Goal: Task Accomplishment & Management: Manage account settings

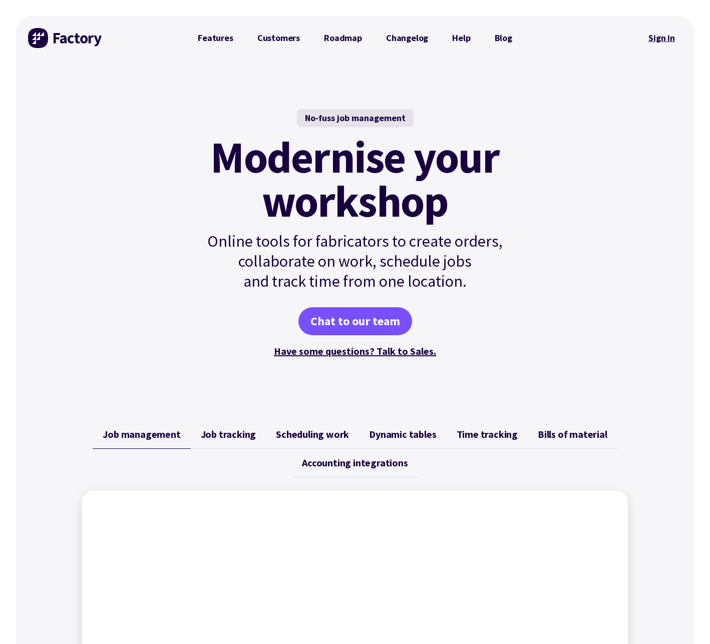
click at [551, 40] on link "Sign in" at bounding box center [661, 38] width 41 height 23
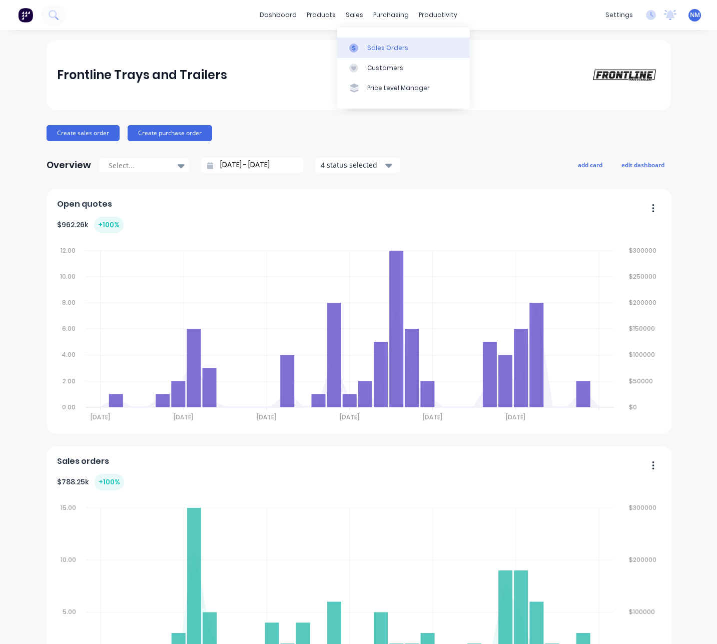
click at [380, 50] on div "Sales Orders" at bounding box center [387, 48] width 41 height 9
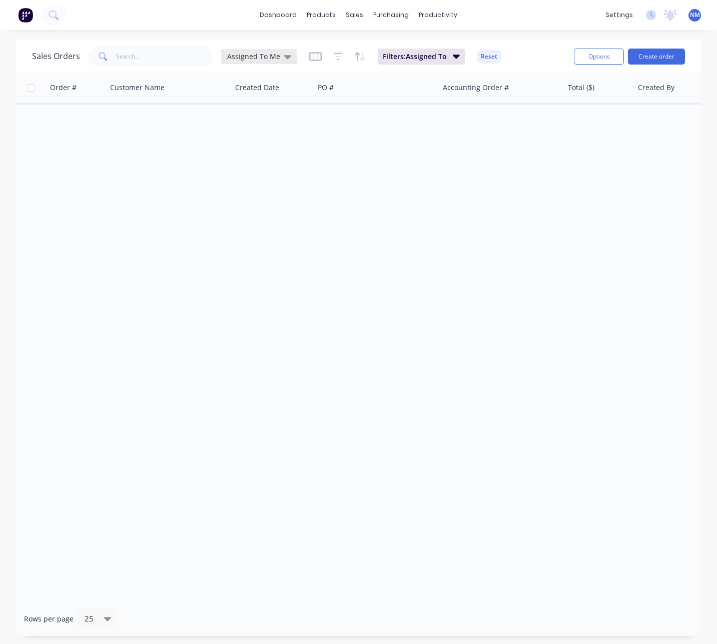
click at [267, 56] on span "Assigned To Me" at bounding box center [253, 56] width 53 height 11
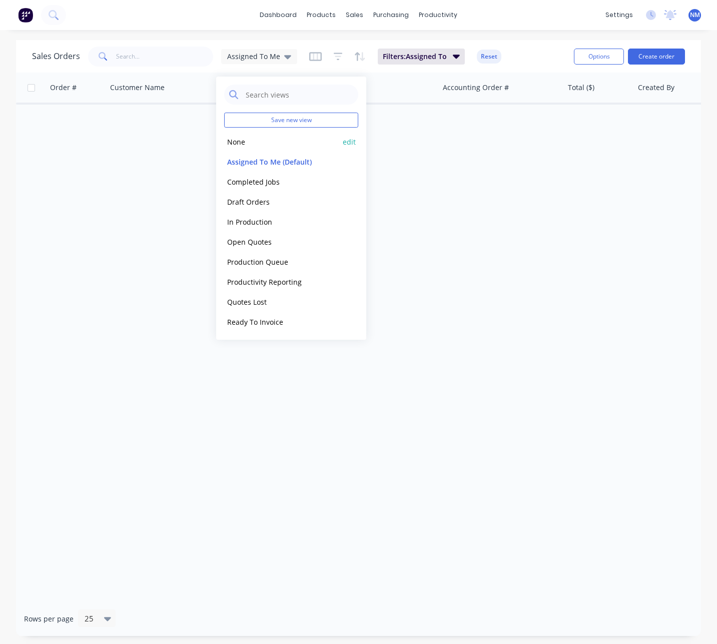
click at [265, 140] on button "None" at bounding box center [281, 142] width 114 height 12
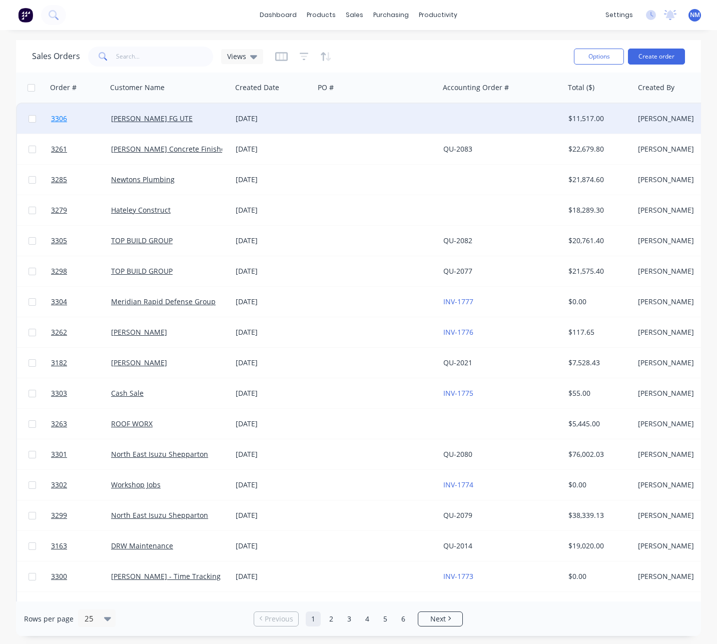
click at [62, 120] on span "3306" at bounding box center [59, 119] width 16 height 10
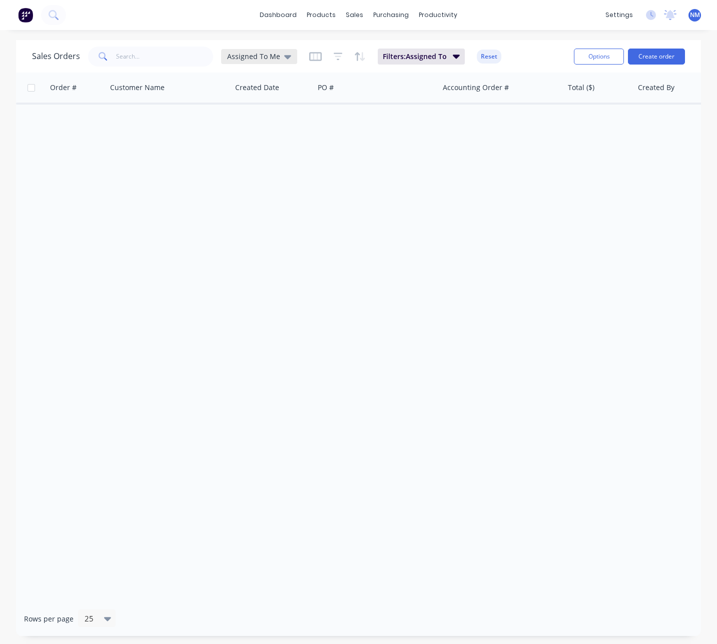
click at [269, 56] on span "Assigned To Me" at bounding box center [253, 56] width 53 height 11
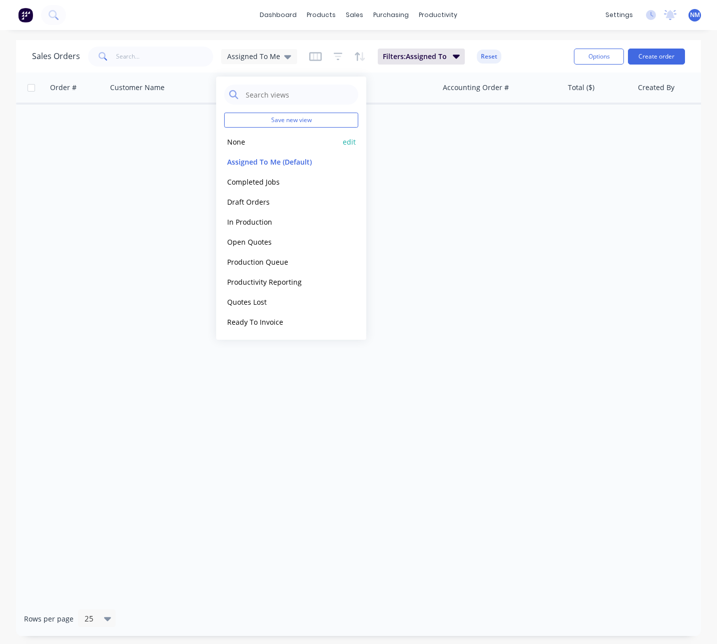
click at [243, 145] on button "None" at bounding box center [281, 142] width 114 height 12
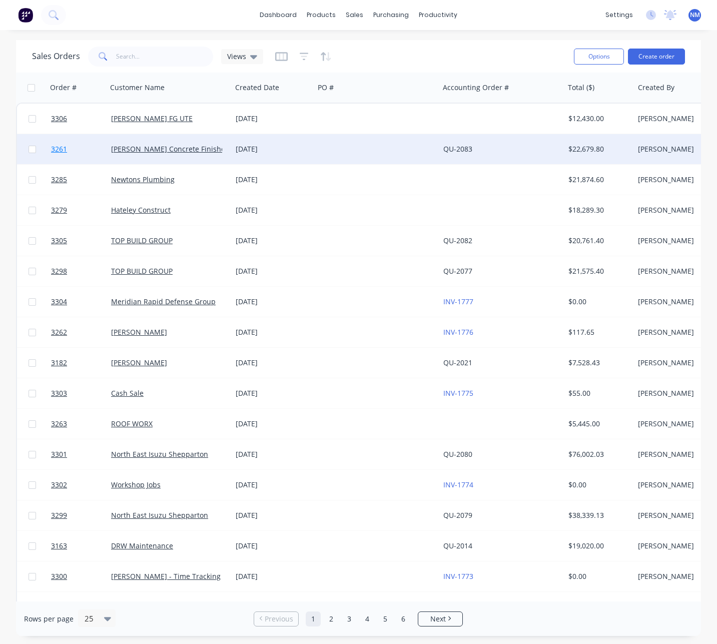
click at [59, 148] on span "3261" at bounding box center [59, 149] width 16 height 10
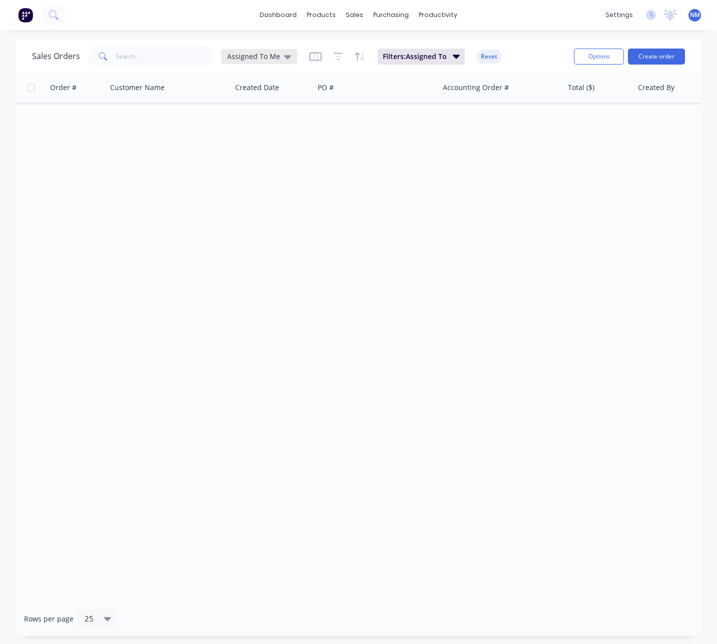
click at [261, 54] on span "Assigned To Me" at bounding box center [253, 56] width 53 height 11
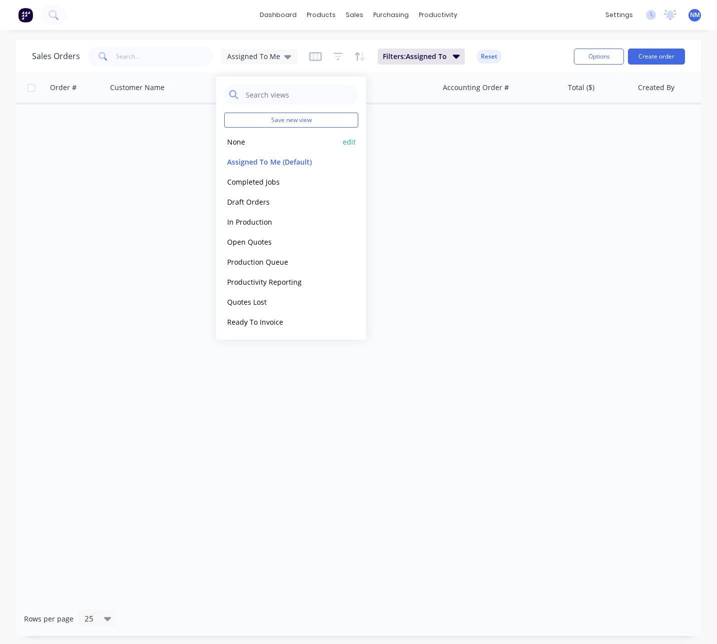
click at [261, 146] on button "None" at bounding box center [281, 142] width 114 height 12
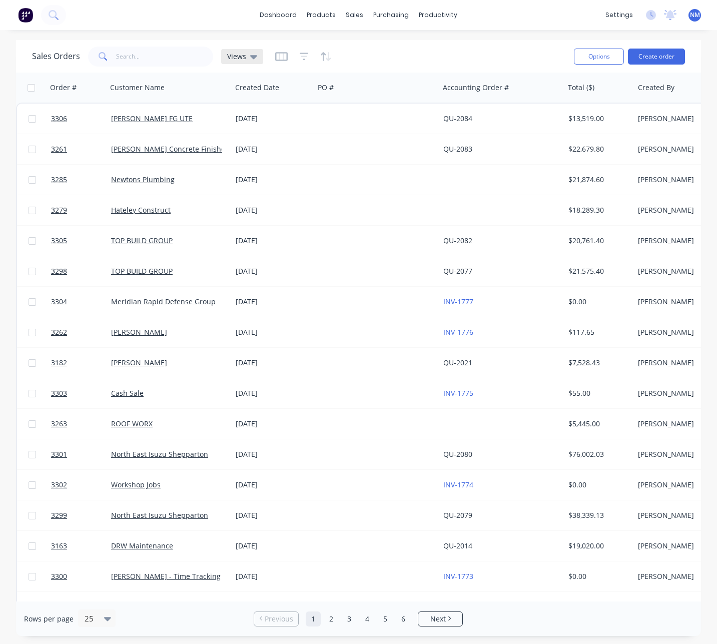
click at [250, 56] on icon at bounding box center [253, 57] width 7 height 4
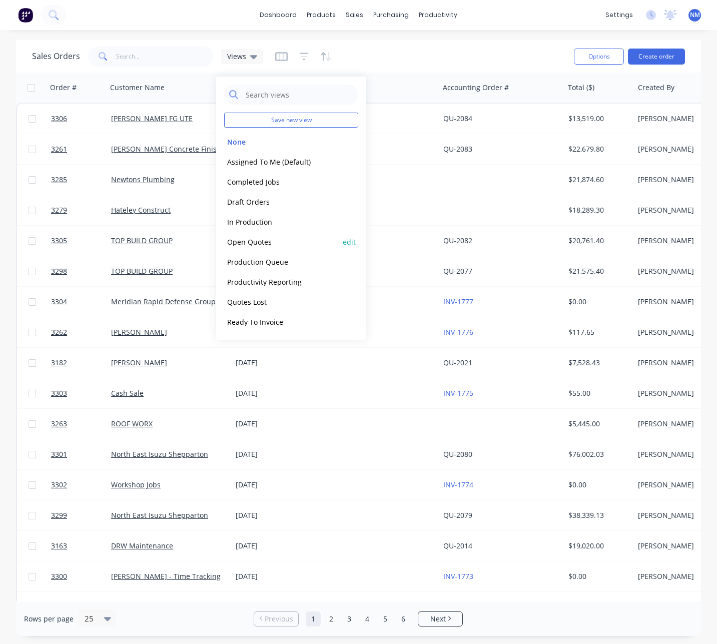
click at [267, 243] on button "Open Quotes" at bounding box center [281, 242] width 114 height 12
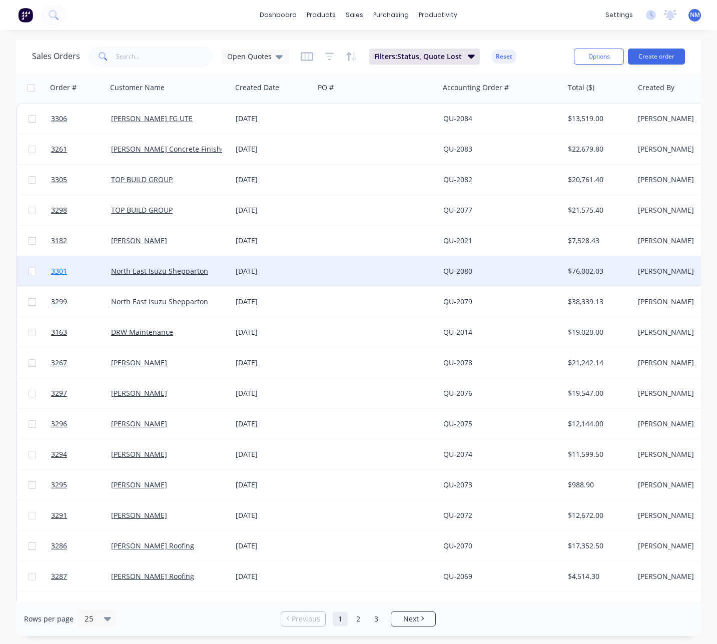
click at [58, 271] on span "3301" at bounding box center [59, 271] width 16 height 10
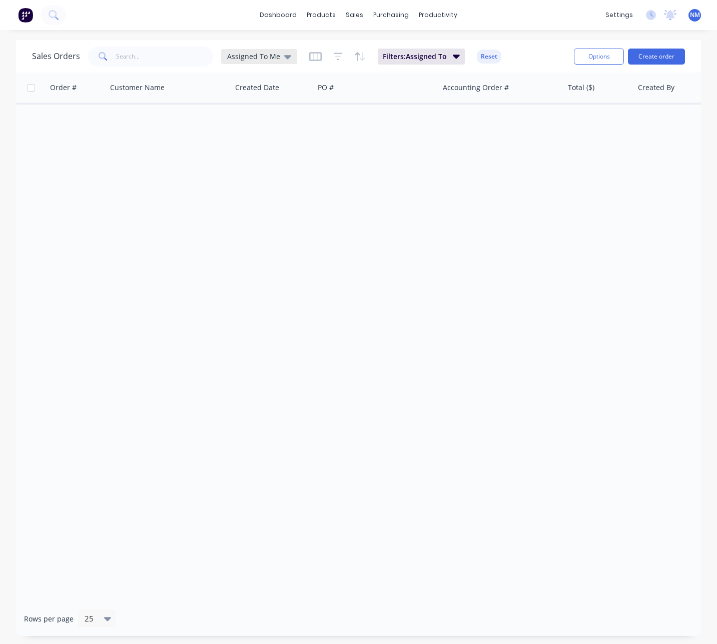
click at [253, 56] on span "Assigned To Me" at bounding box center [253, 56] width 53 height 11
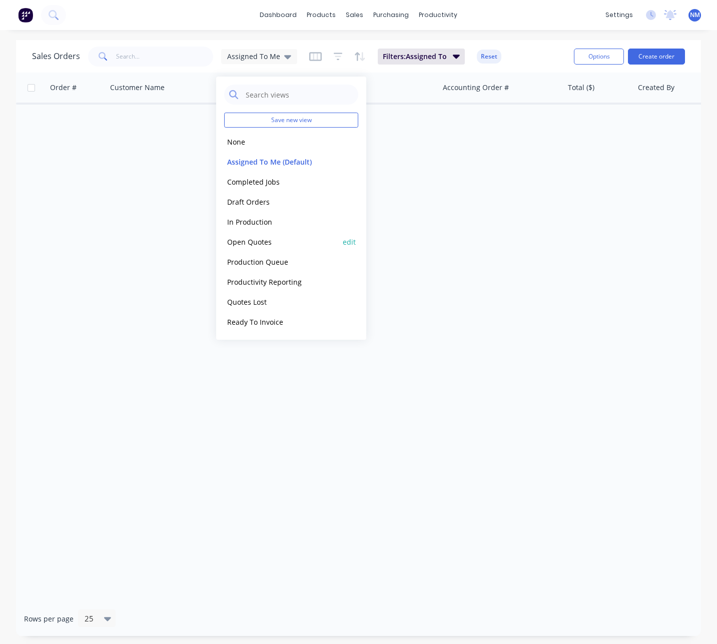
click at [256, 243] on button "Open Quotes" at bounding box center [281, 242] width 114 height 12
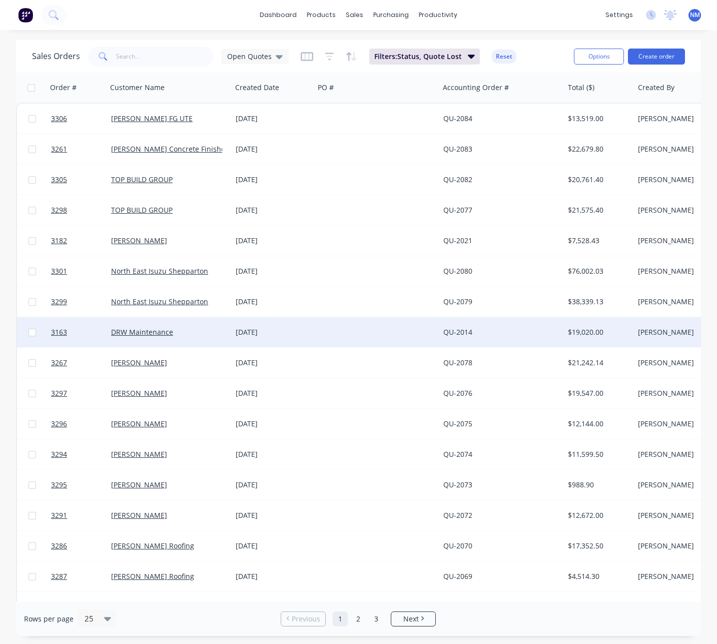
scroll to position [269, 0]
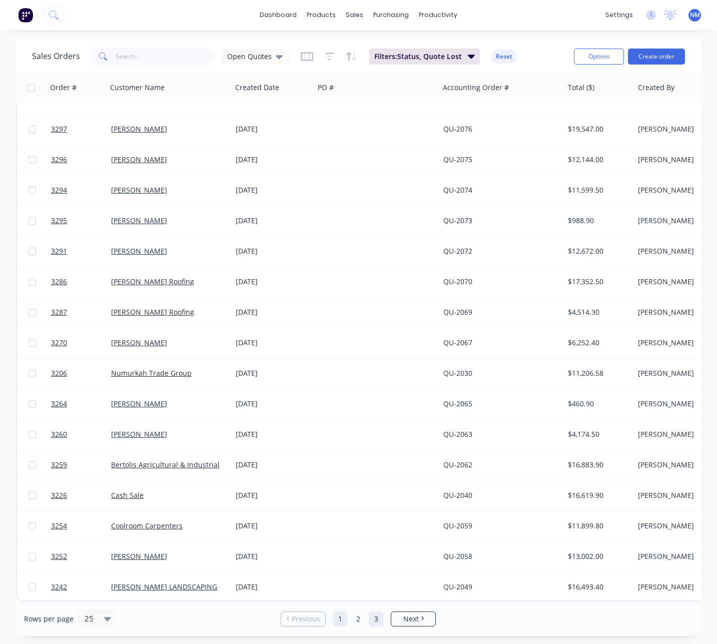
click at [375, 621] on link "3" at bounding box center [376, 619] width 15 height 15
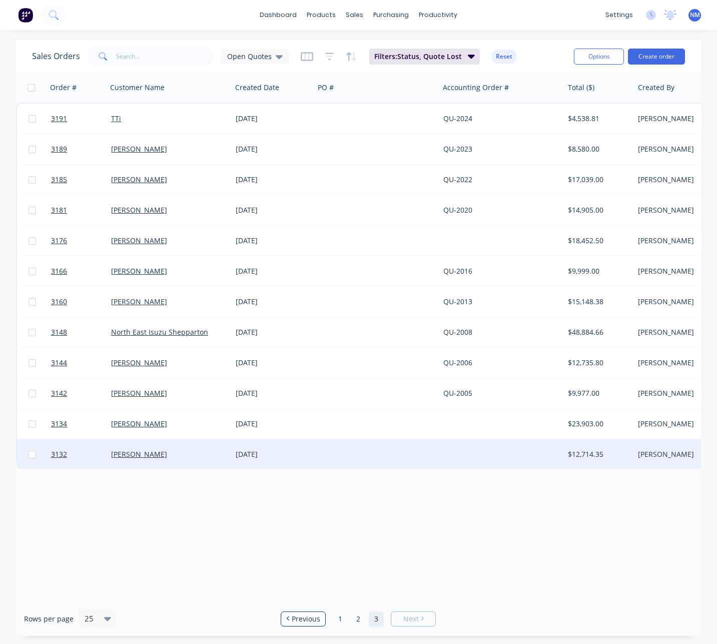
scroll to position [0, 0]
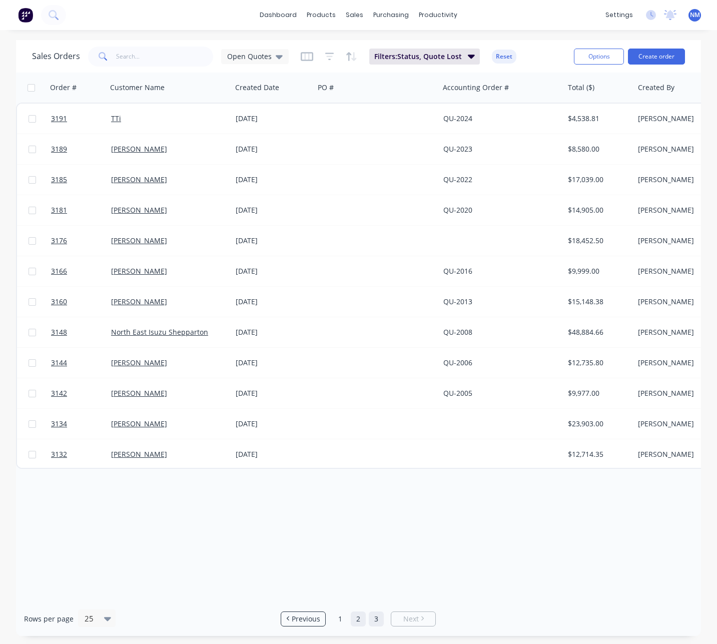
click at [359, 618] on link "2" at bounding box center [358, 619] width 15 height 15
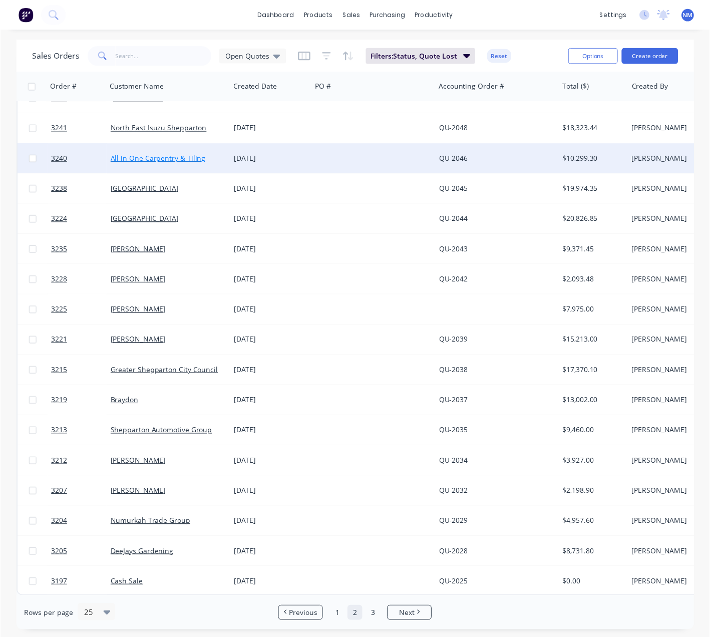
scroll to position [269, 0]
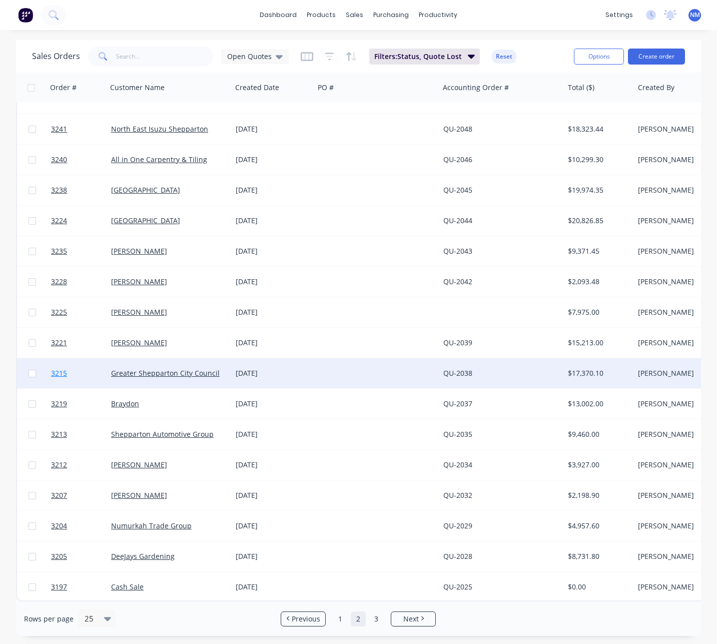
click at [60, 369] on span "3215" at bounding box center [59, 373] width 16 height 10
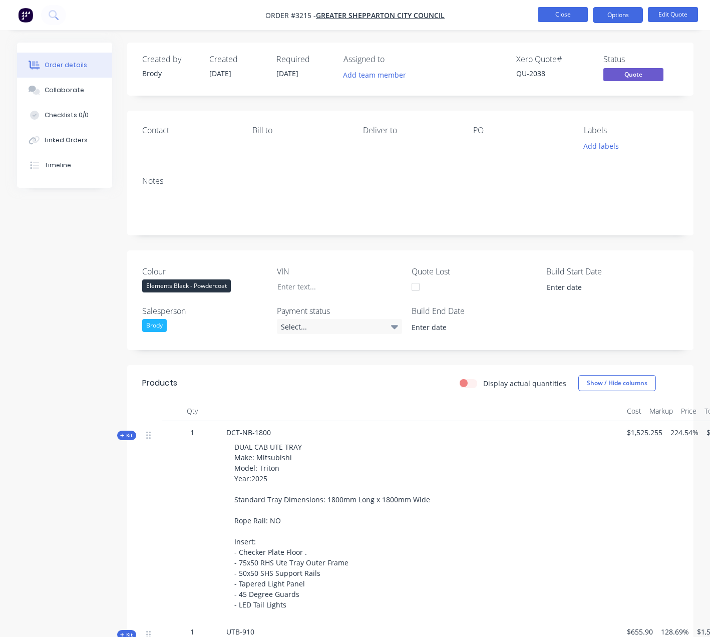
click at [556, 14] on button "Close" at bounding box center [563, 14] width 50 height 15
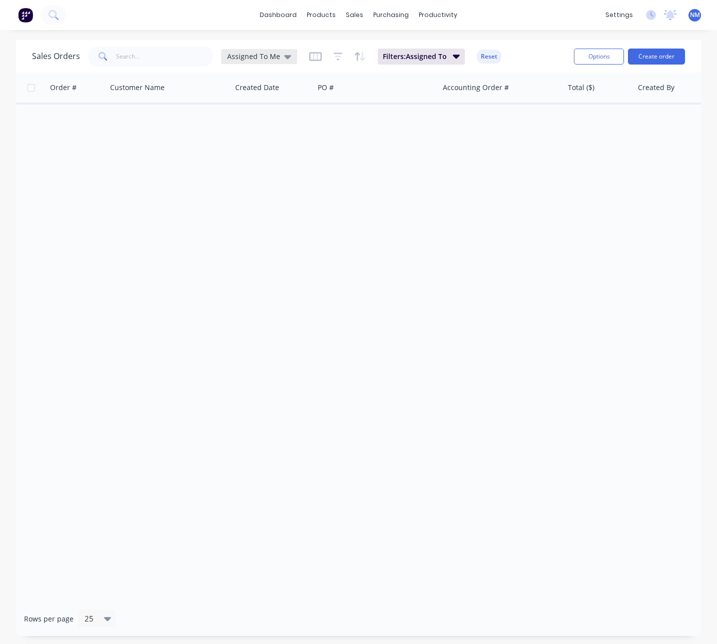
click at [267, 57] on span "Assigned To Me" at bounding box center [253, 56] width 53 height 11
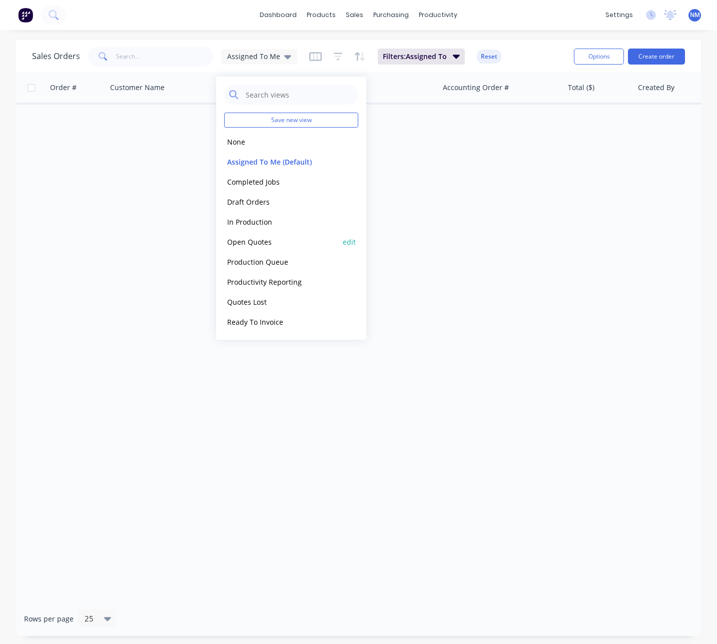
click at [268, 240] on button "Open Quotes" at bounding box center [281, 242] width 114 height 12
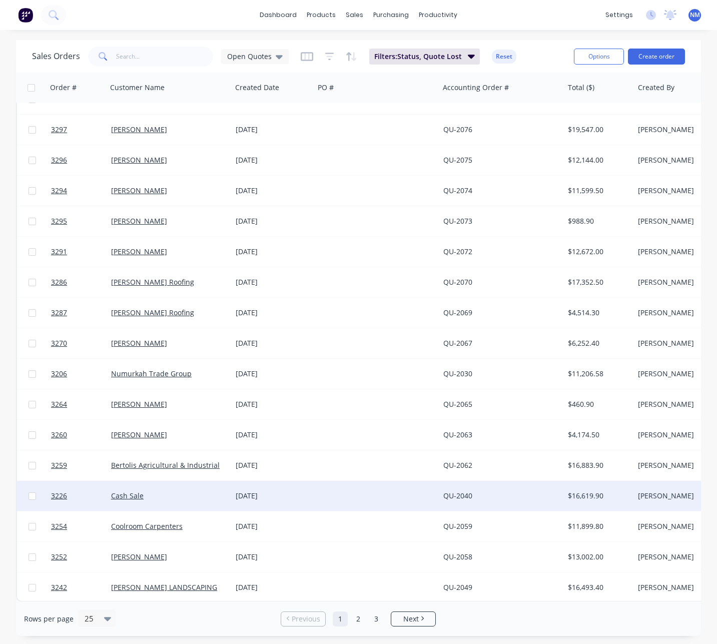
scroll to position [269, 0]
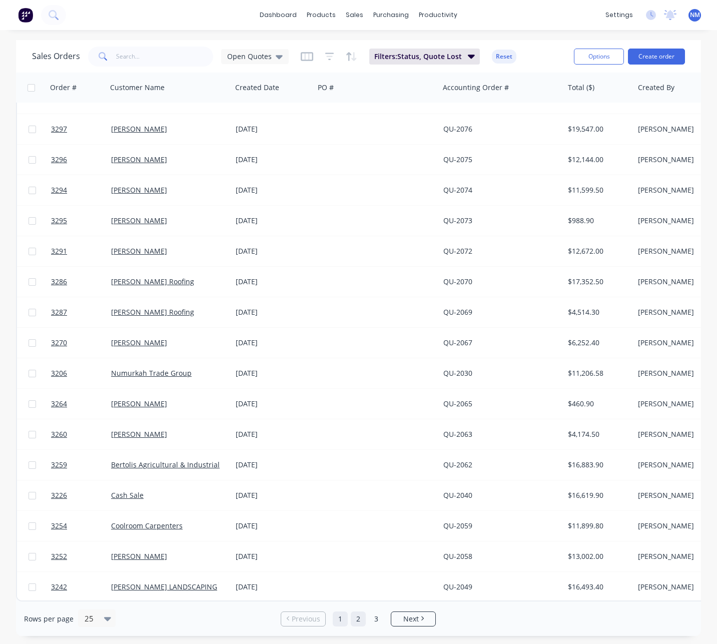
click at [357, 621] on link "2" at bounding box center [358, 619] width 15 height 15
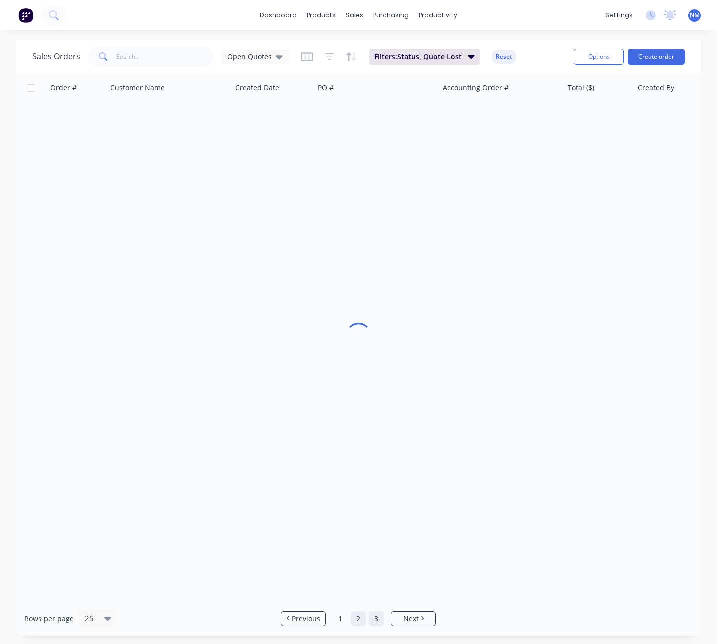
scroll to position [0, 0]
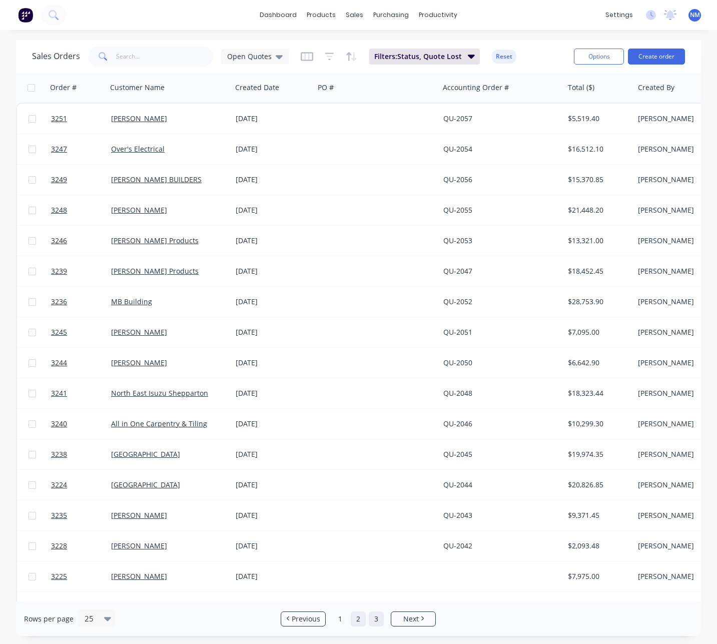
click at [377, 620] on link "3" at bounding box center [376, 619] width 15 height 15
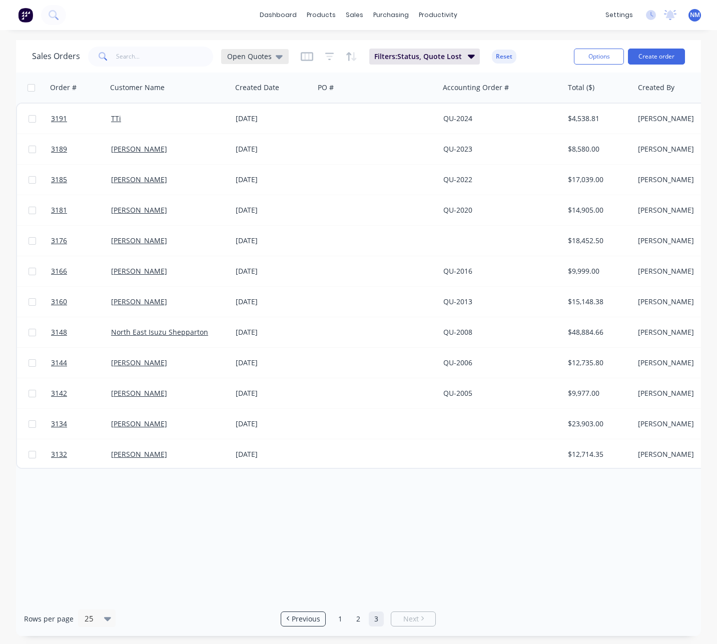
click at [268, 55] on span "Open Quotes" at bounding box center [249, 56] width 45 height 11
click at [376, 494] on div "Order # Customer Name Created Date PO # Accounting Order # Total ($) Created By…" at bounding box center [358, 337] width 685 height 529
